Goal: Task Accomplishment & Management: Manage account settings

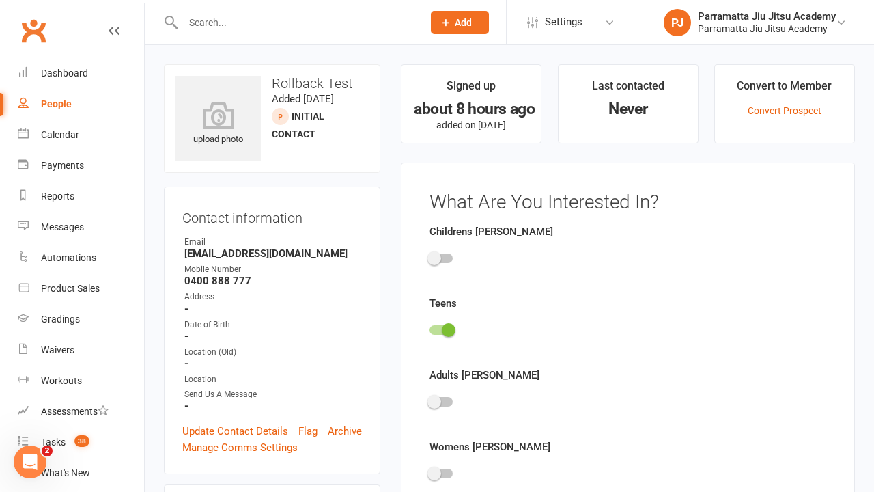
scroll to position [94, 0]
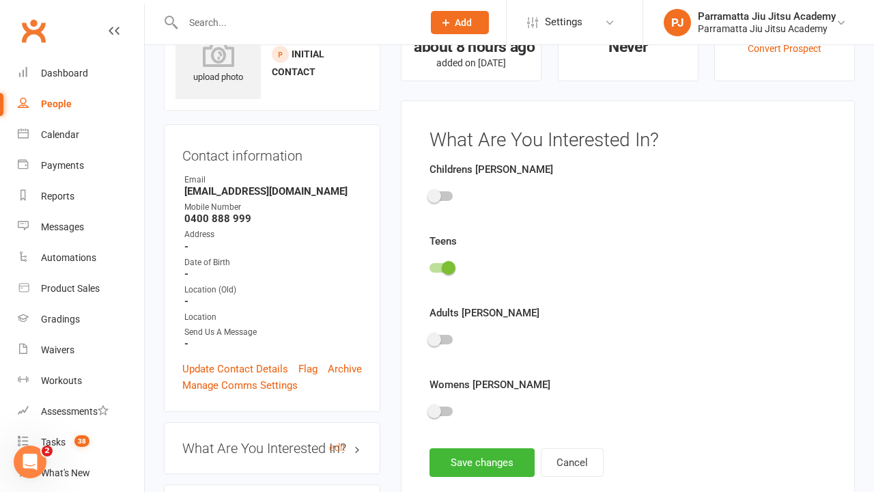
scroll to position [94, 0]
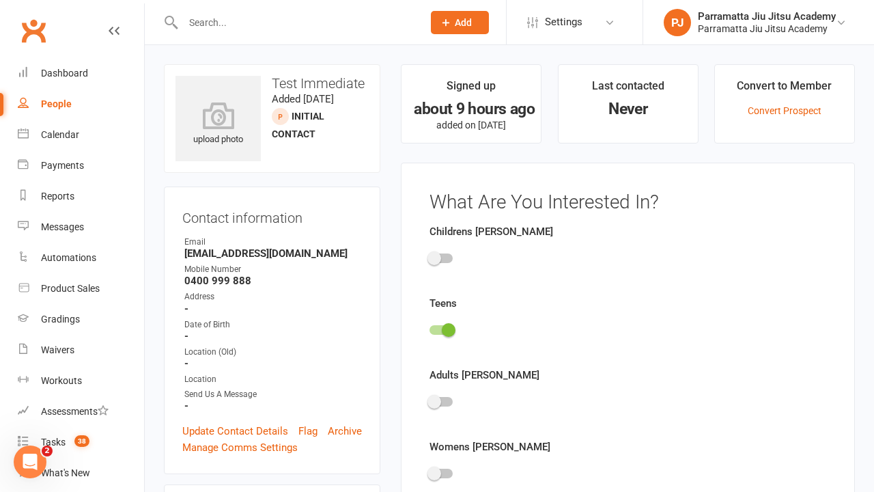
scroll to position [94, 0]
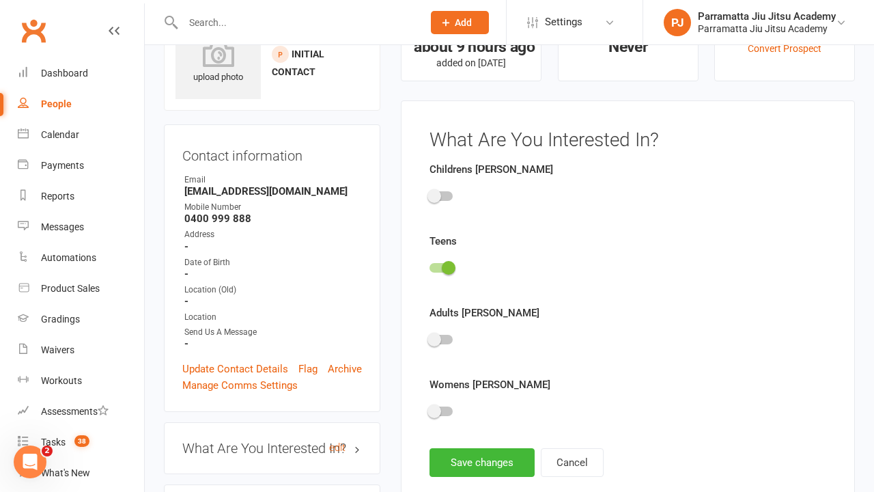
scroll to position [94, 0]
